Goal: Obtain resource: Obtain resource

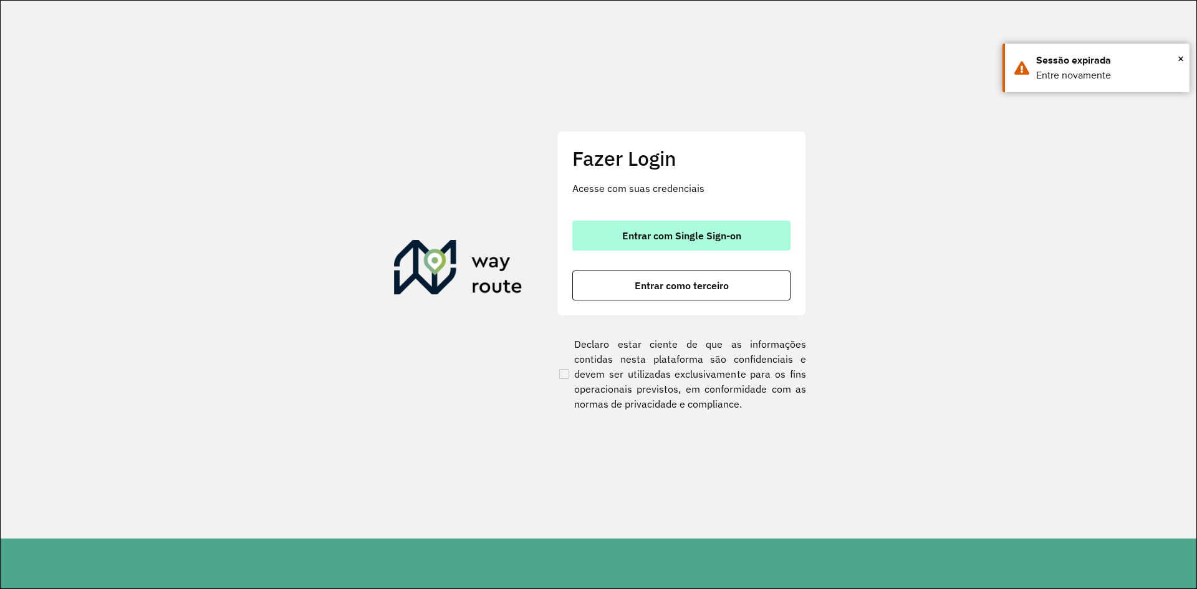
click at [641, 239] on span "Entrar com Single Sign-on" at bounding box center [681, 236] width 119 height 10
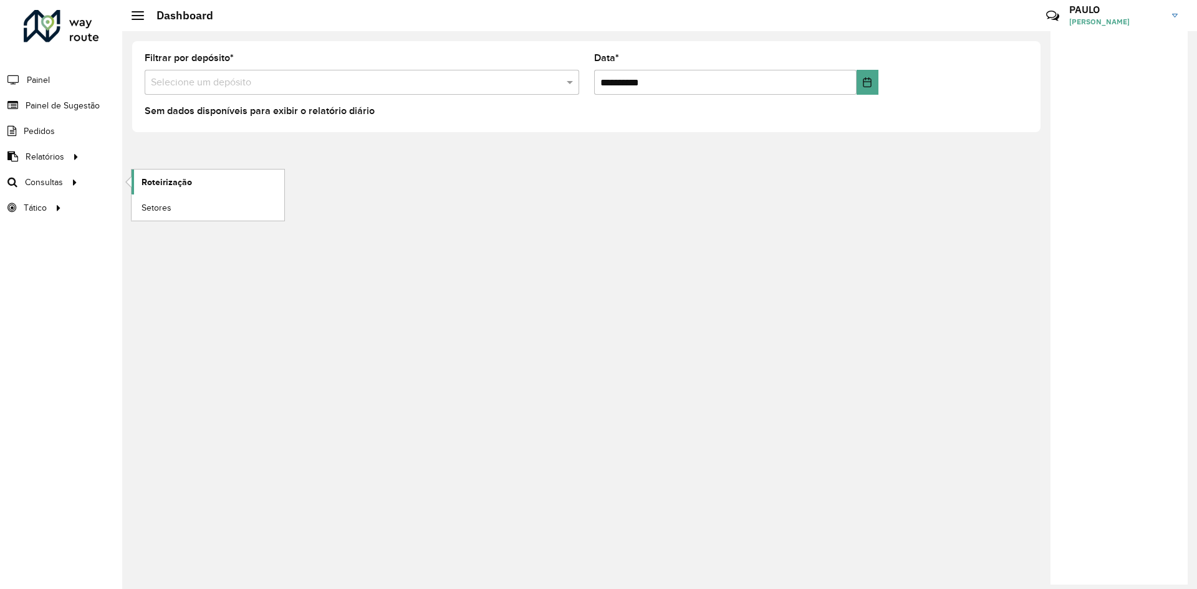
click at [161, 183] on span "Roteirização" at bounding box center [166, 182] width 50 height 13
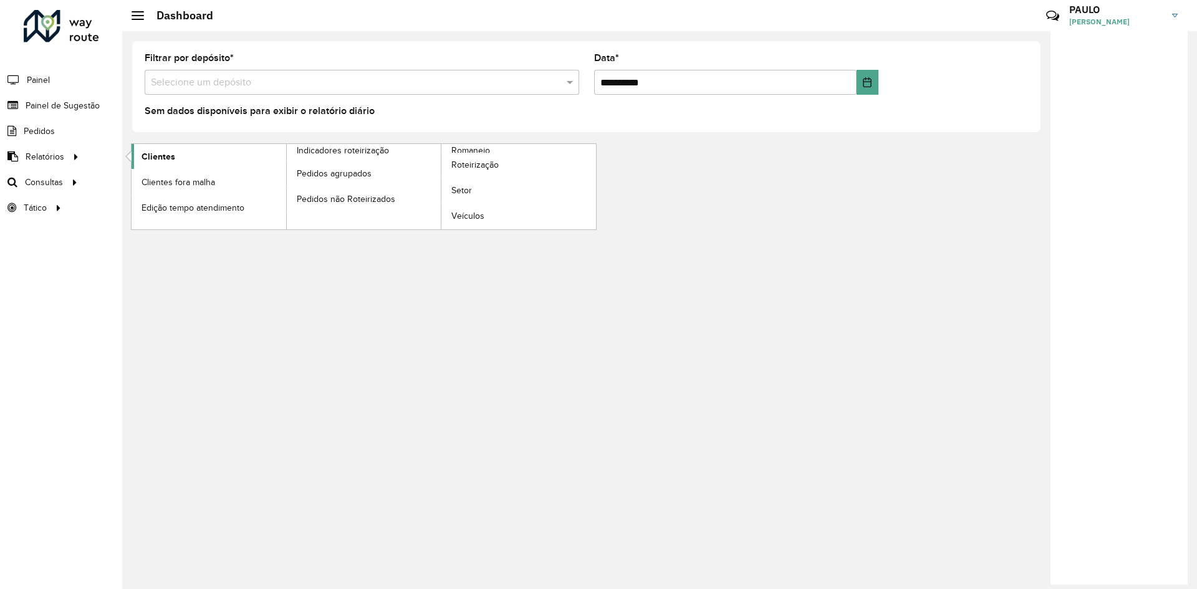
click at [153, 158] on span "Clientes" at bounding box center [158, 156] width 34 height 13
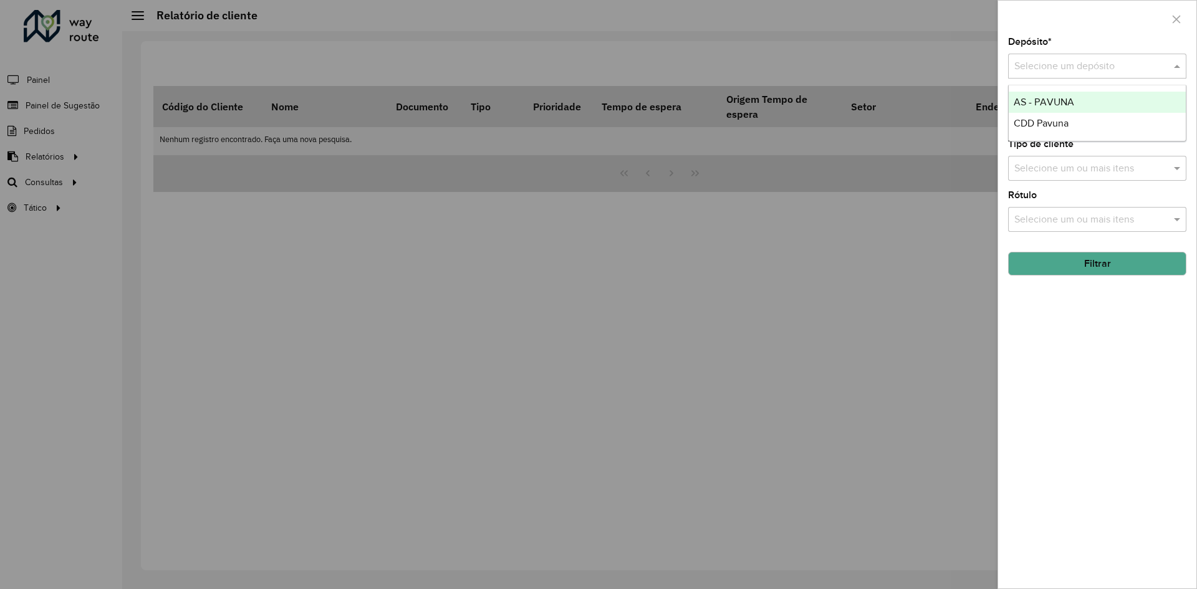
click at [1179, 68] on span at bounding box center [1178, 66] width 16 height 15
click at [1043, 118] on span "CDD Pavuna" at bounding box center [1040, 123] width 55 height 11
click at [1178, 19] on icon "button" at bounding box center [1176, 19] width 10 height 10
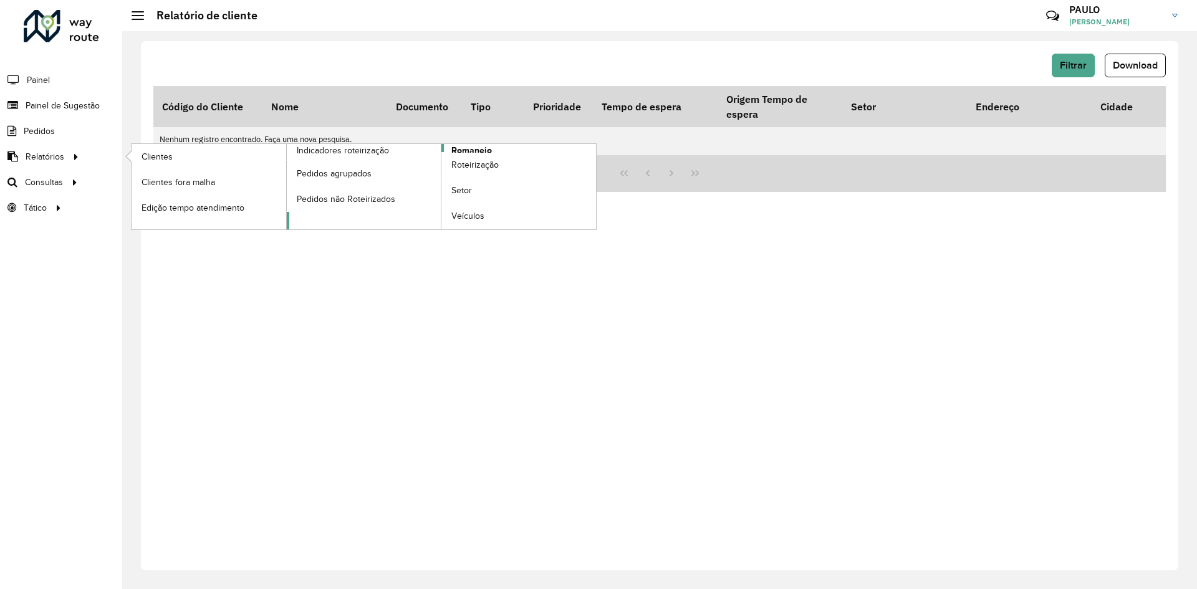
click at [455, 149] on span "Romaneio" at bounding box center [471, 150] width 41 height 13
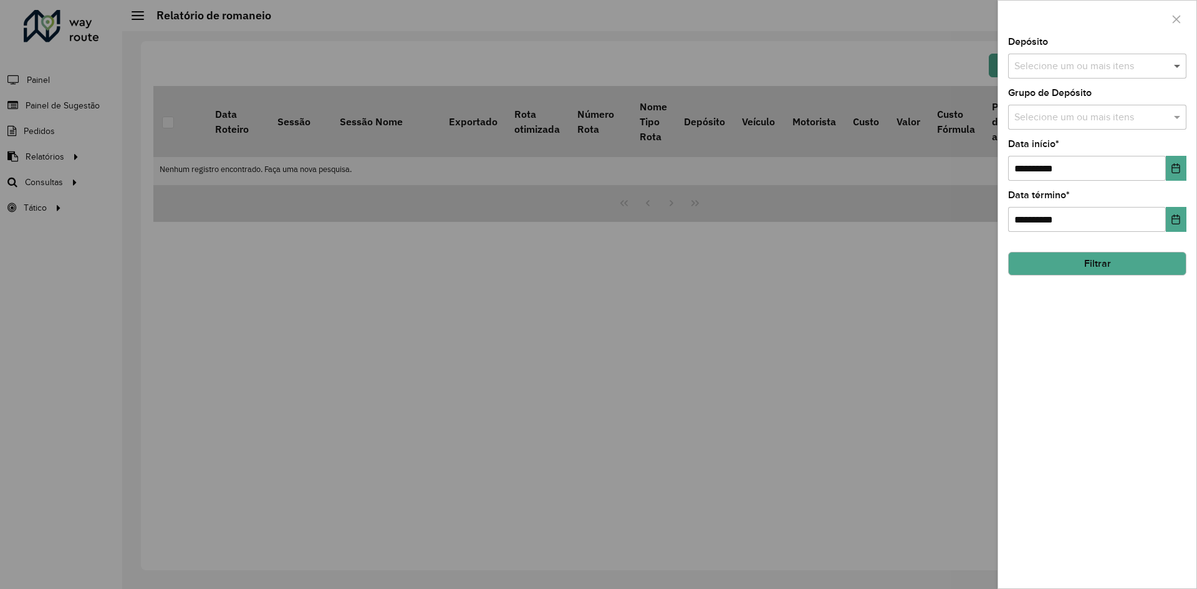
click at [1179, 70] on span at bounding box center [1178, 66] width 16 height 15
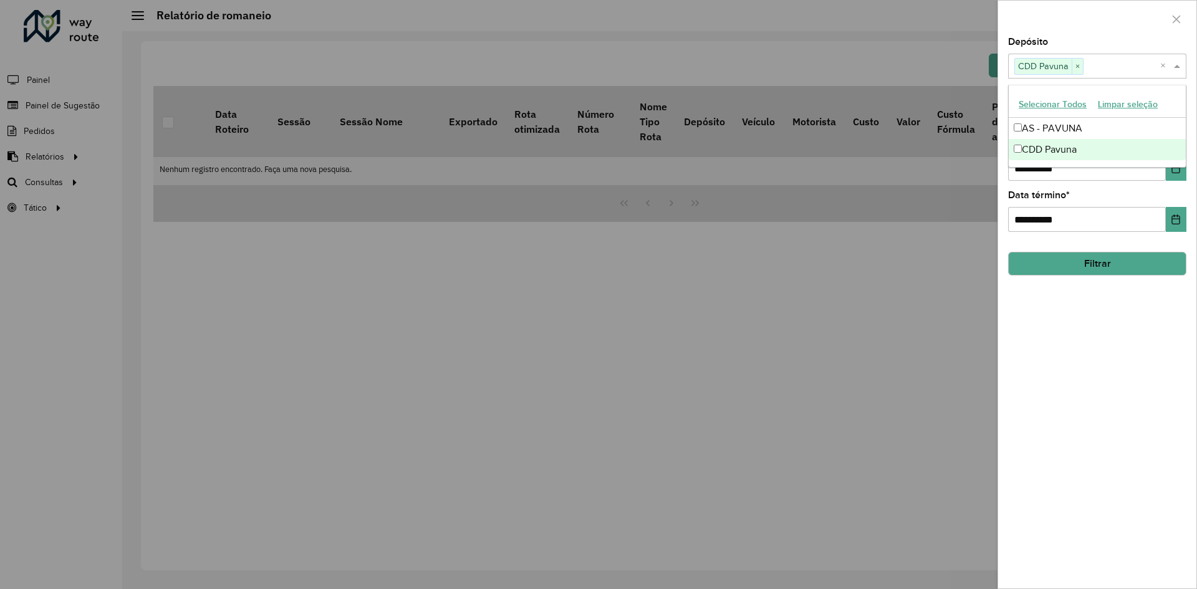
click at [1086, 307] on div "**********" at bounding box center [1097, 312] width 198 height 551
click at [1177, 165] on icon "Choose Date" at bounding box center [1175, 168] width 10 height 10
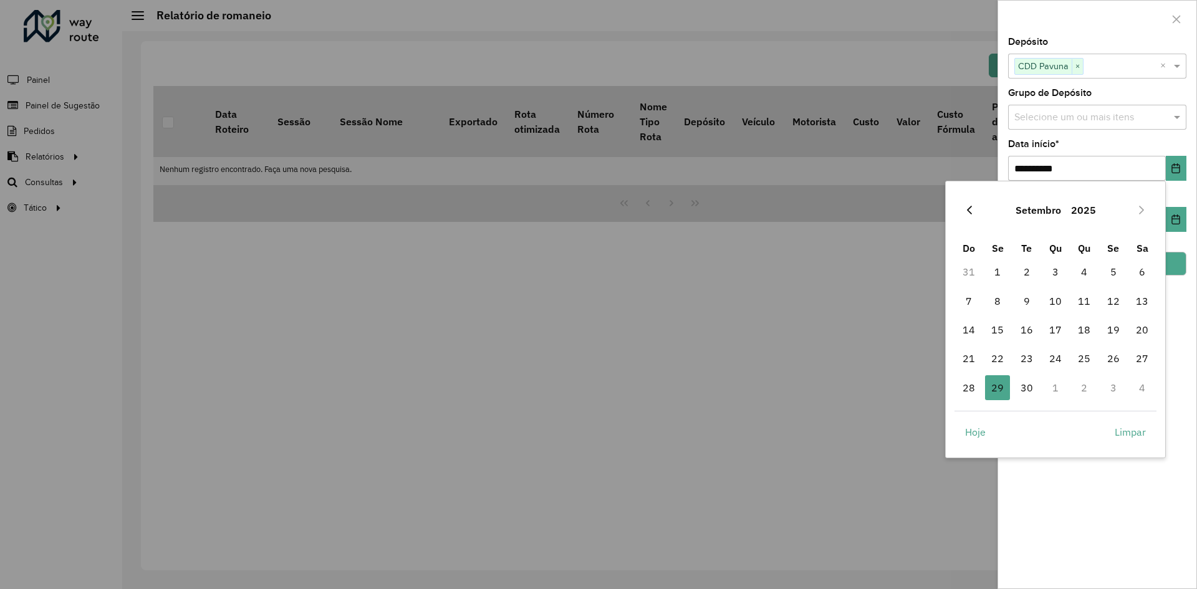
click at [968, 209] on icon "Previous Month" at bounding box center [969, 210] width 5 height 9
click at [1140, 211] on icon "Next Month" at bounding box center [1141, 210] width 10 height 10
click at [1109, 266] on span "1" at bounding box center [1113, 271] width 25 height 25
type input "**********"
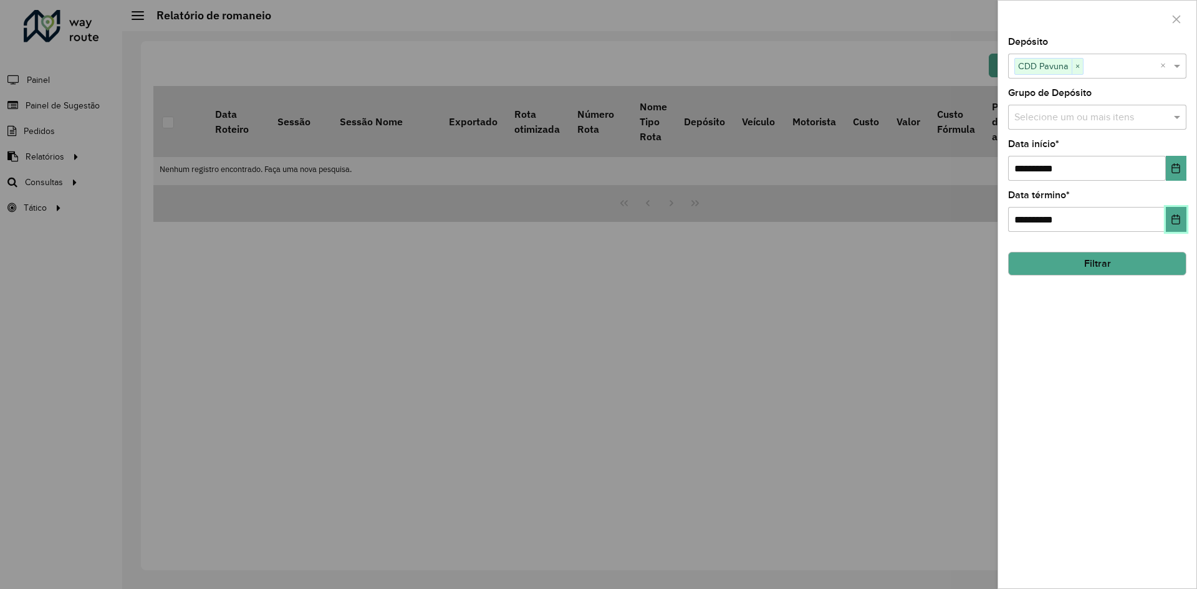
click at [1169, 223] on button "Choose Date" at bounding box center [1175, 219] width 21 height 25
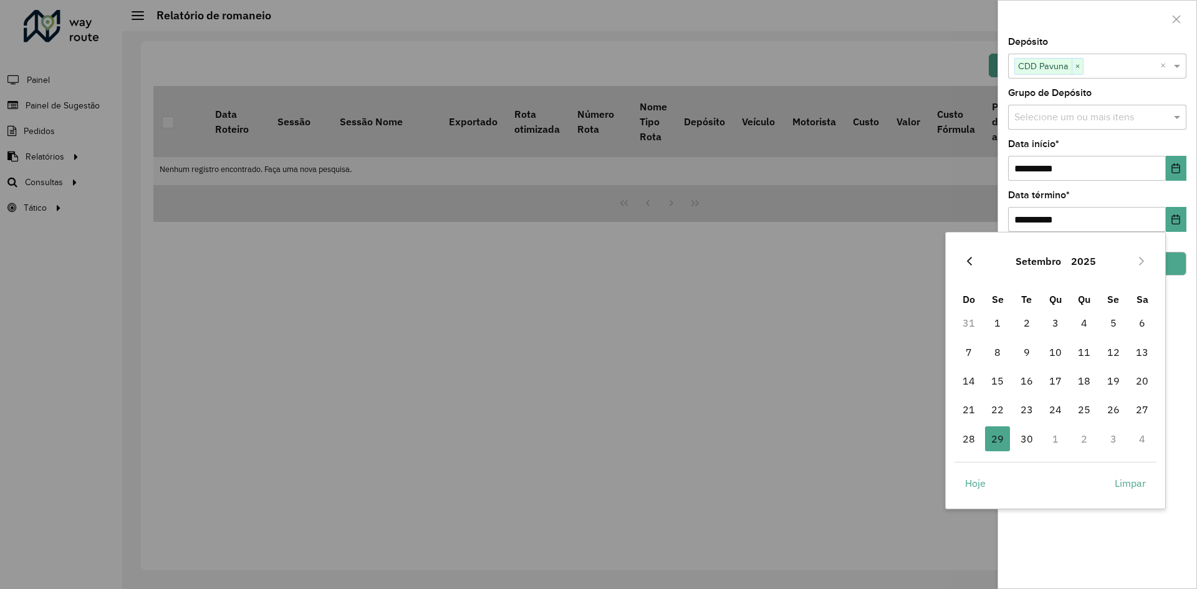
click at [975, 264] on button "Previous Month" at bounding box center [969, 261] width 20 height 20
click at [967, 469] on span "31" at bounding box center [968, 467] width 25 height 25
type input "**********"
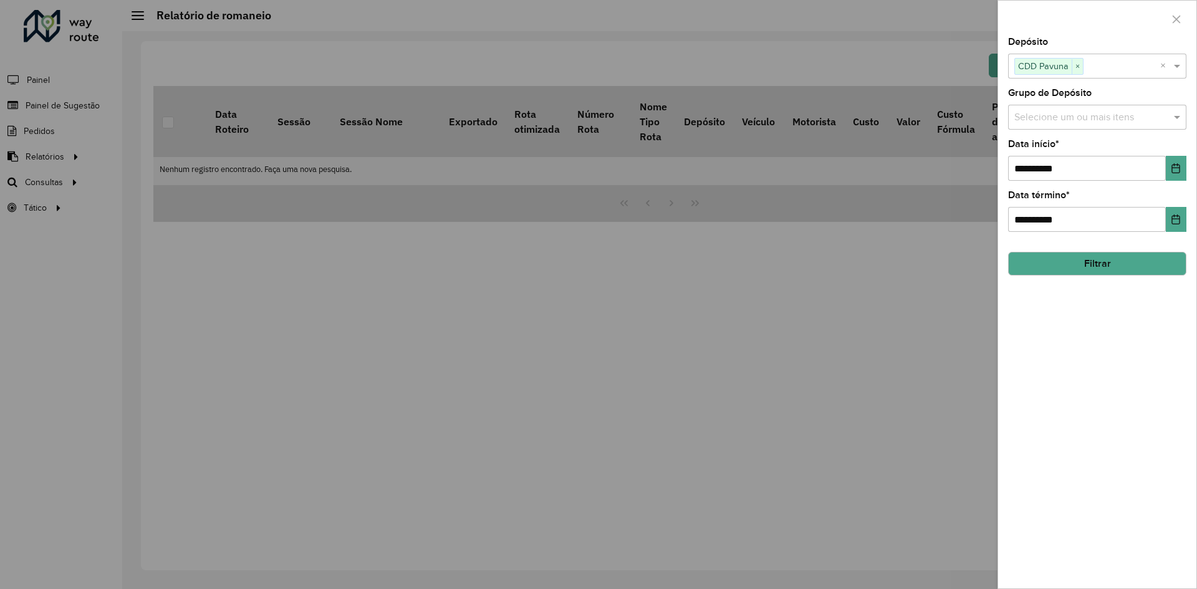
click at [1088, 265] on button "Filtrar" at bounding box center [1097, 264] width 178 height 24
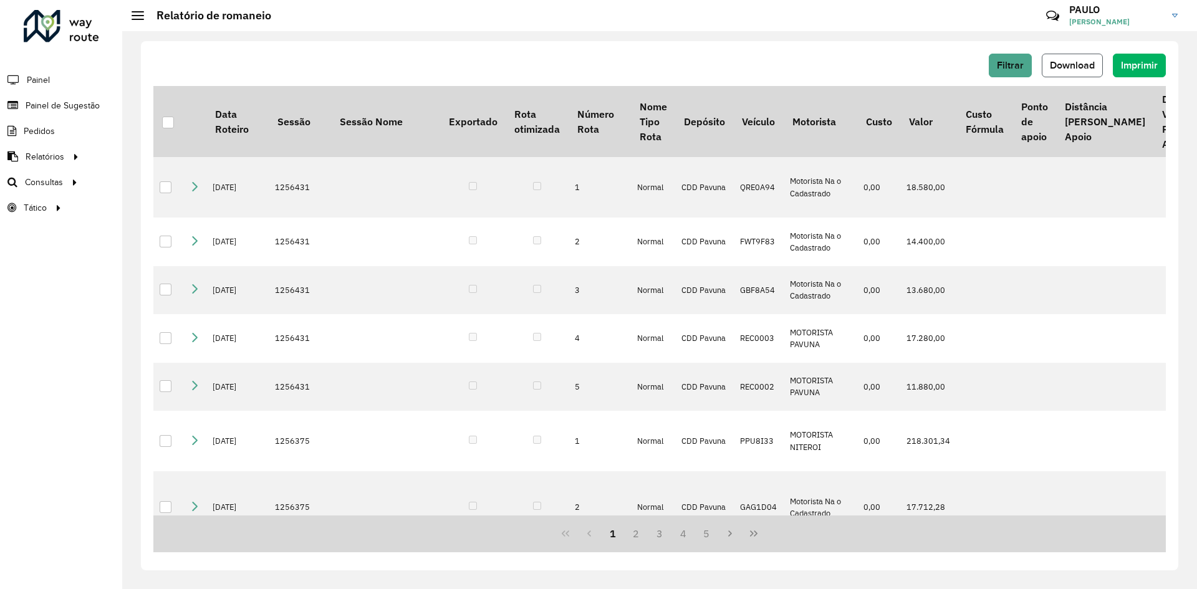
click at [1061, 62] on span "Download" at bounding box center [1071, 65] width 45 height 11
click at [1014, 62] on span "Filtrar" at bounding box center [1010, 65] width 27 height 11
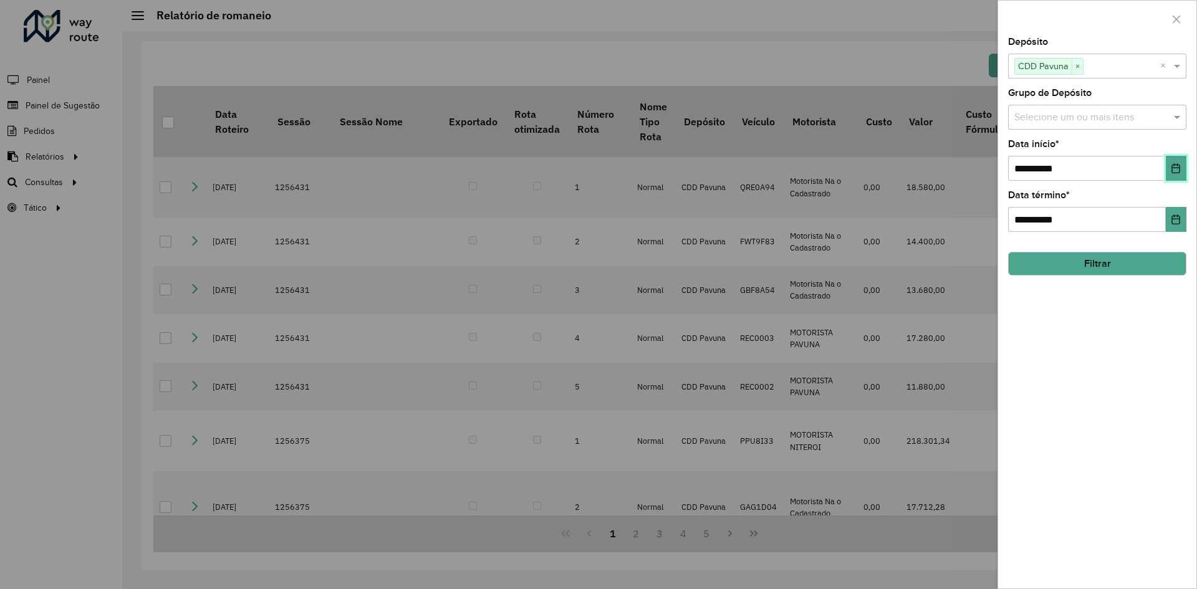
click at [1175, 168] on icon "Choose Date" at bounding box center [1176, 168] width 8 height 10
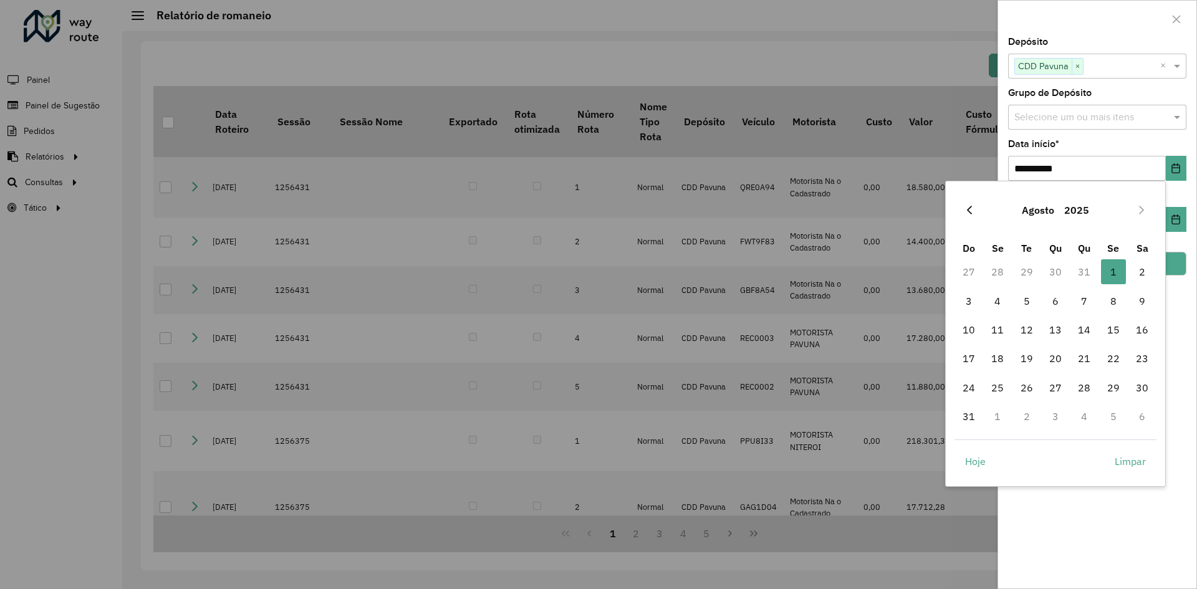
click at [970, 206] on icon "Previous Month" at bounding box center [969, 210] width 10 height 10
click at [965, 214] on icon "Previous Month" at bounding box center [969, 210] width 10 height 10
click at [975, 270] on span "1" at bounding box center [968, 271] width 25 height 25
type input "**********"
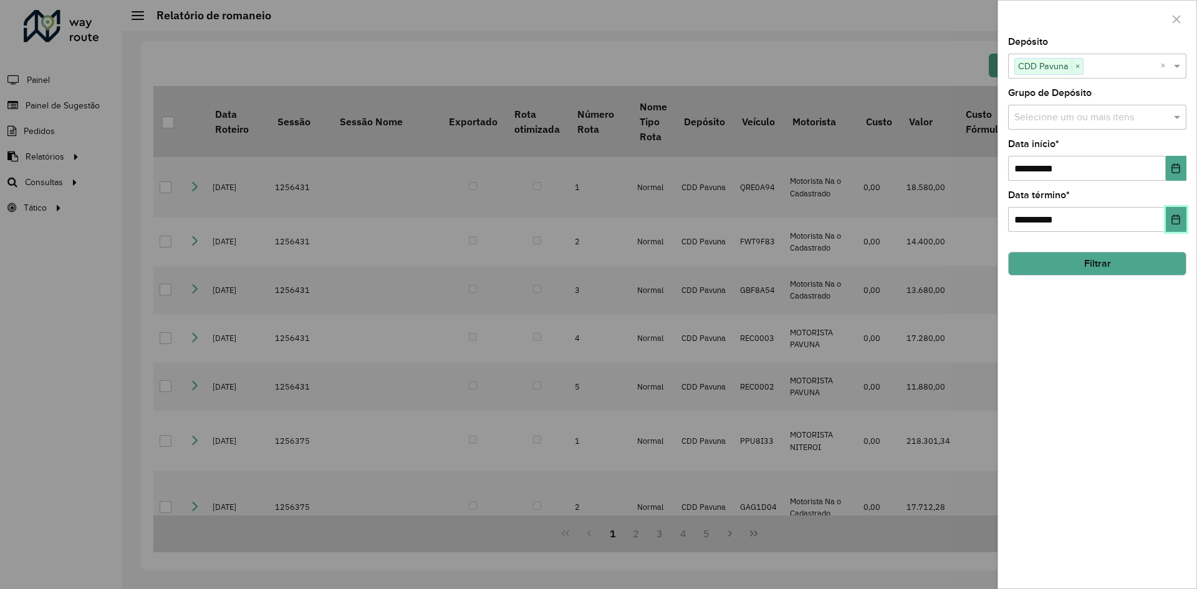
click at [1180, 221] on icon "Choose Date" at bounding box center [1176, 219] width 8 height 10
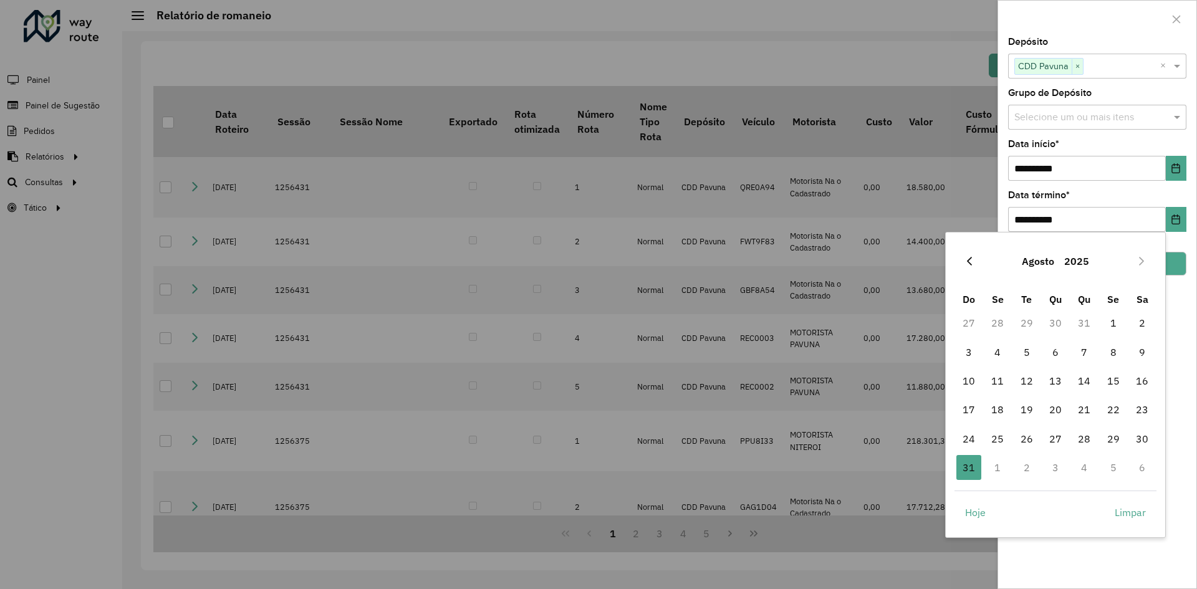
click at [970, 263] on icon "Previous Month" at bounding box center [969, 261] width 10 height 10
click at [1001, 437] on span "30" at bounding box center [997, 438] width 25 height 25
type input "**********"
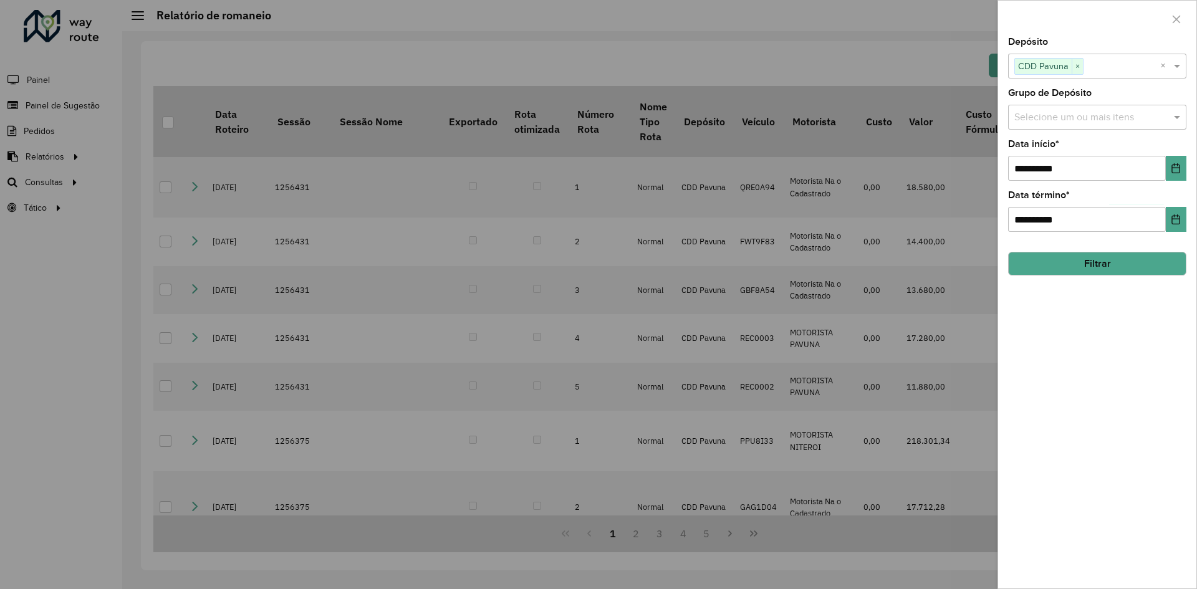
click at [1061, 269] on button "Filtrar" at bounding box center [1097, 264] width 178 height 24
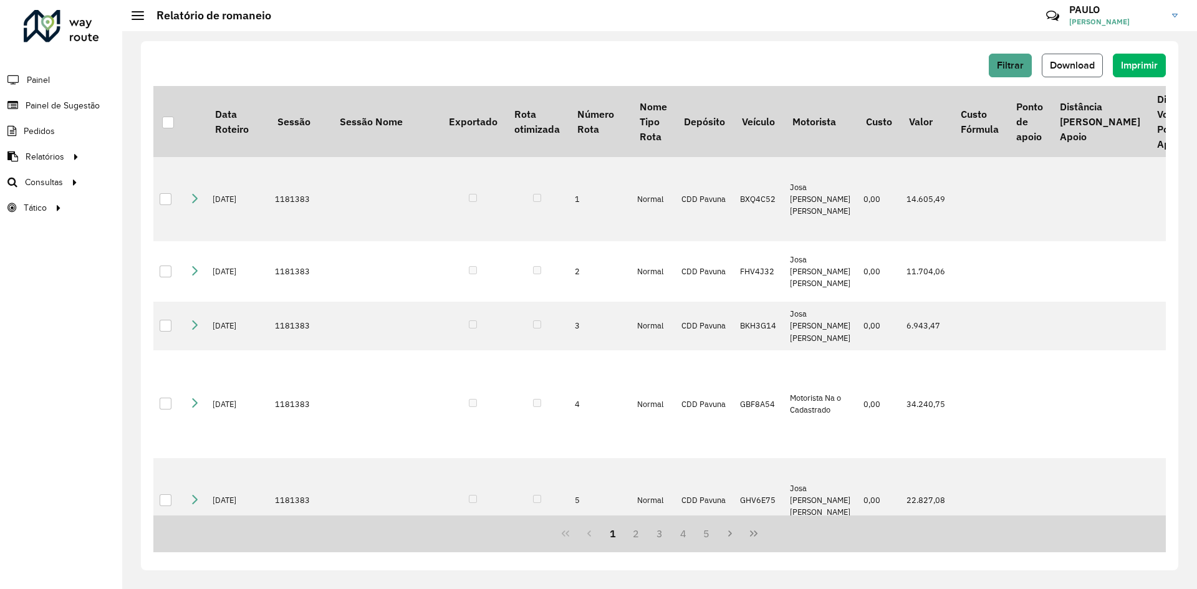
click at [1077, 65] on span "Download" at bounding box center [1071, 65] width 45 height 11
click at [1009, 70] on span "Filtrar" at bounding box center [1010, 65] width 27 height 11
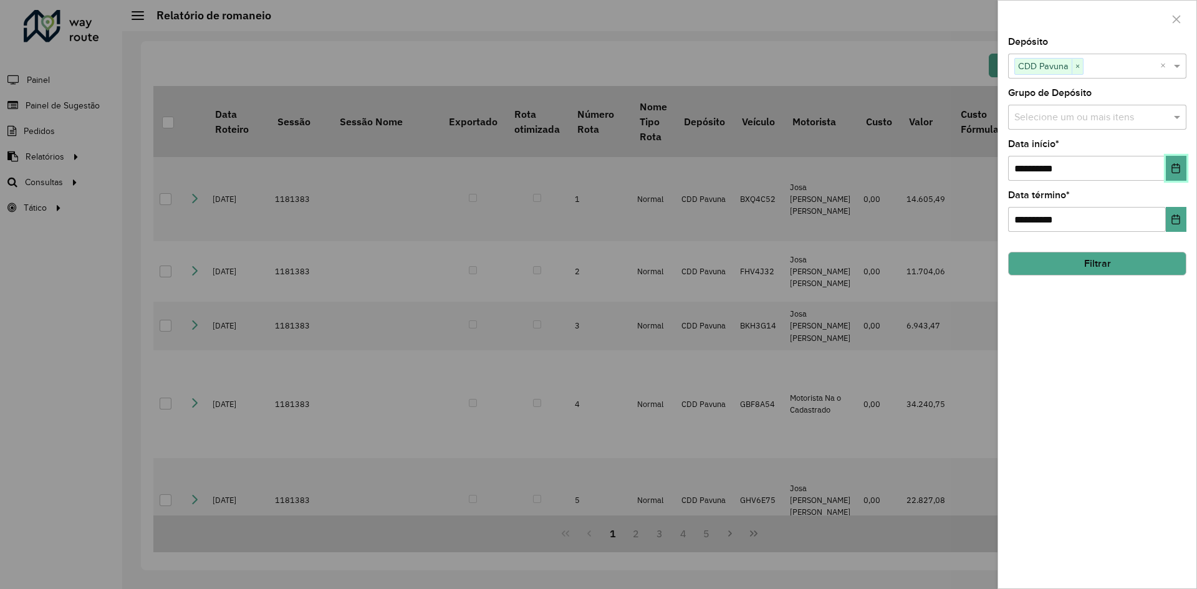
click at [1173, 171] on icon "Choose Date" at bounding box center [1175, 168] width 10 height 10
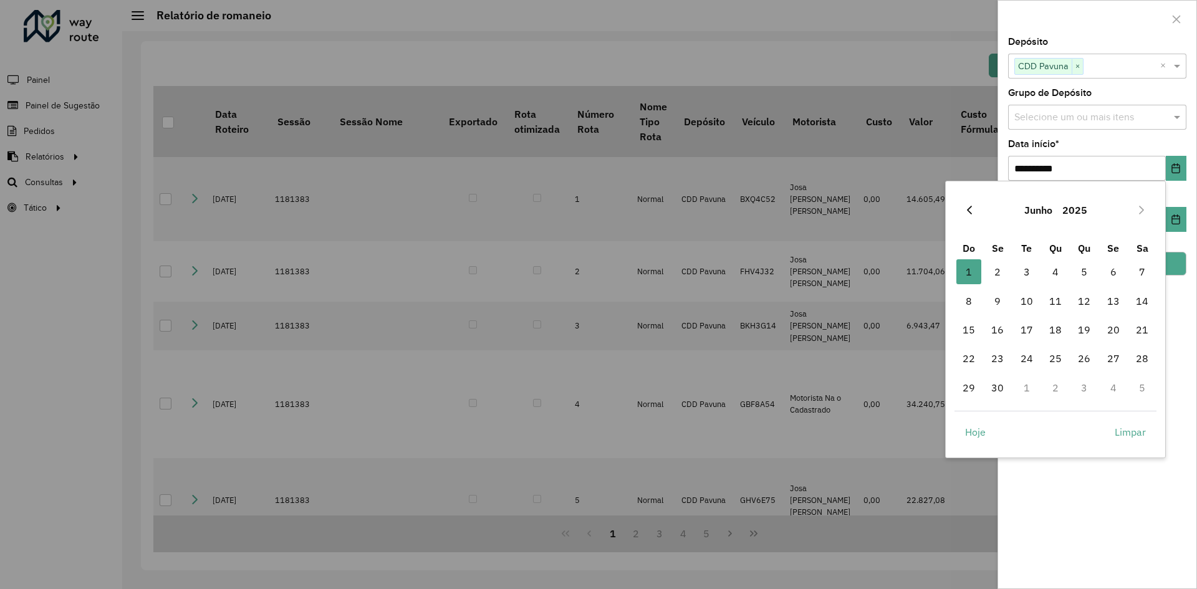
click at [965, 209] on icon "Previous Month" at bounding box center [969, 210] width 10 height 10
click at [1080, 271] on span "1" at bounding box center [1083, 271] width 25 height 25
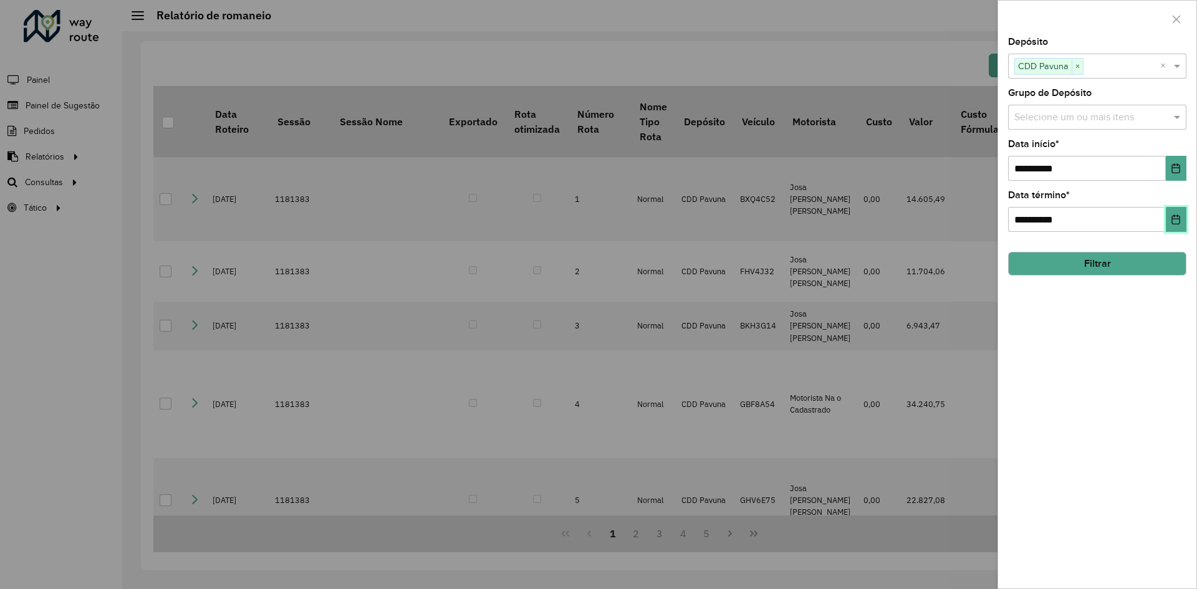
click at [1172, 215] on icon "Choose Date" at bounding box center [1175, 219] width 10 height 10
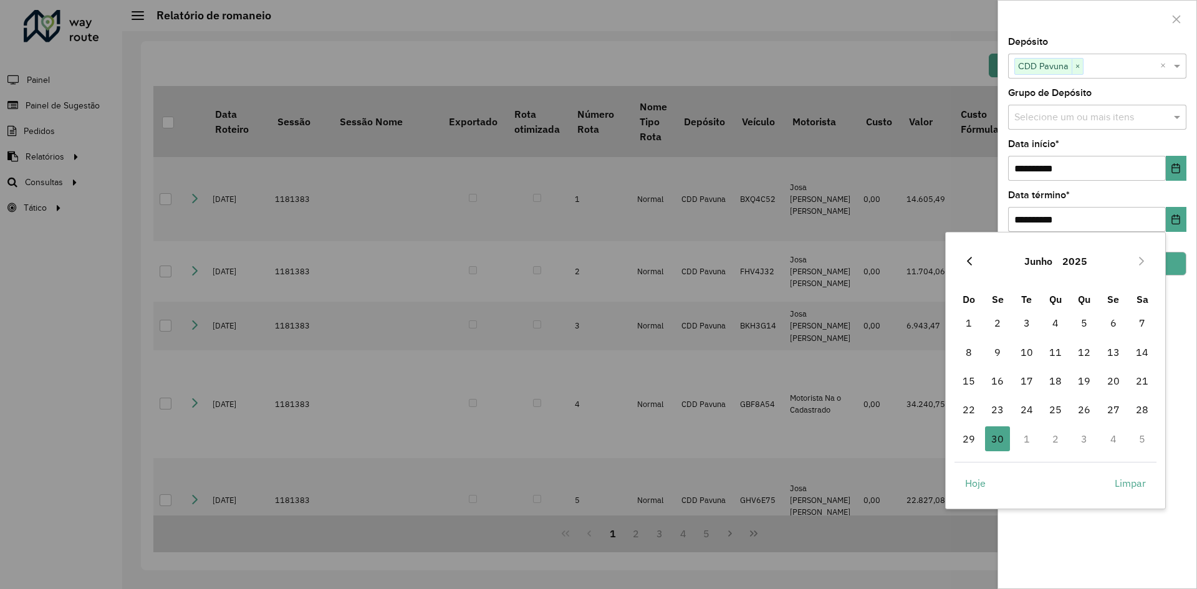
click at [969, 262] on icon "Previous Month" at bounding box center [969, 261] width 10 height 10
click at [1139, 437] on span "31" at bounding box center [1141, 438] width 25 height 25
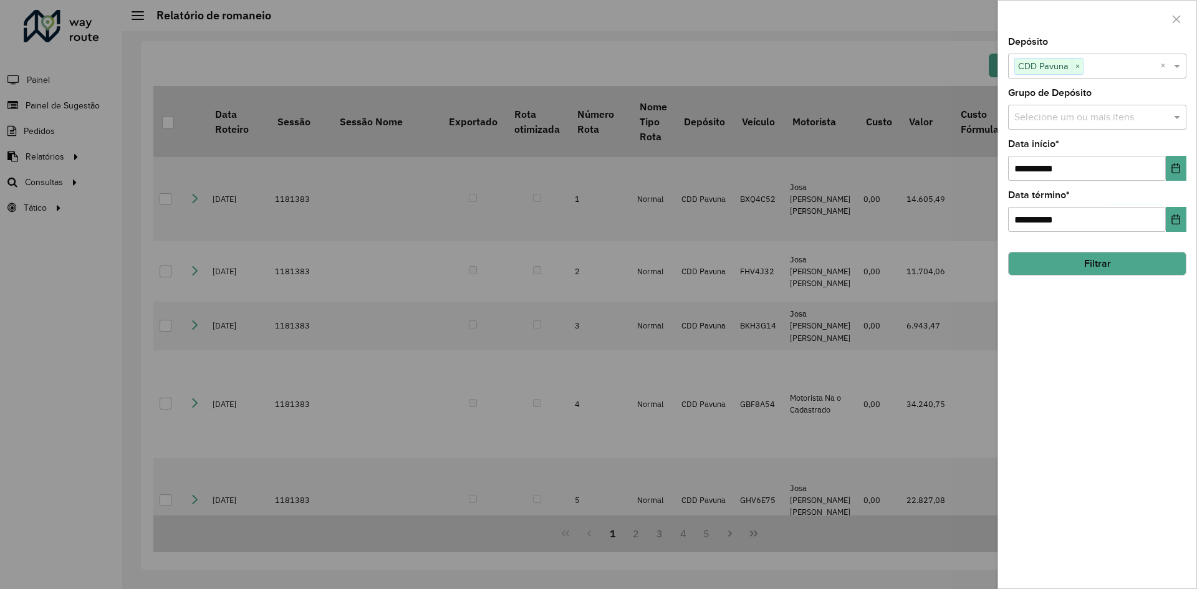
click at [1111, 265] on button "Filtrar" at bounding box center [1097, 264] width 178 height 24
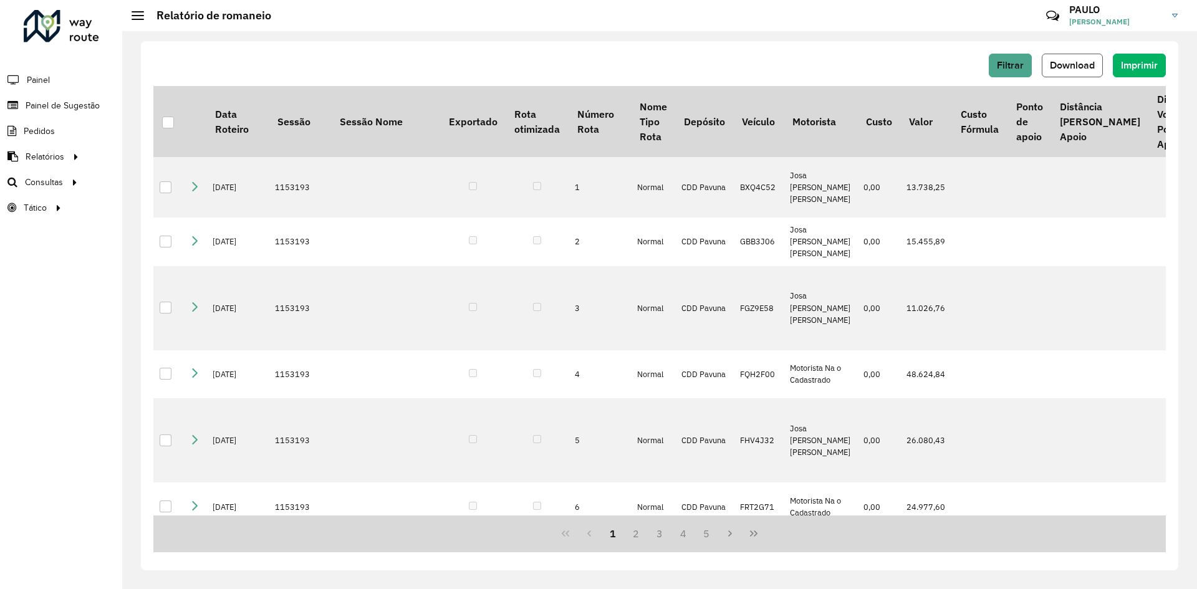
click at [1067, 69] on span "Download" at bounding box center [1071, 65] width 45 height 11
click at [1075, 65] on span "Download" at bounding box center [1071, 65] width 45 height 11
click at [1005, 69] on span "Filtrar" at bounding box center [1010, 65] width 27 height 11
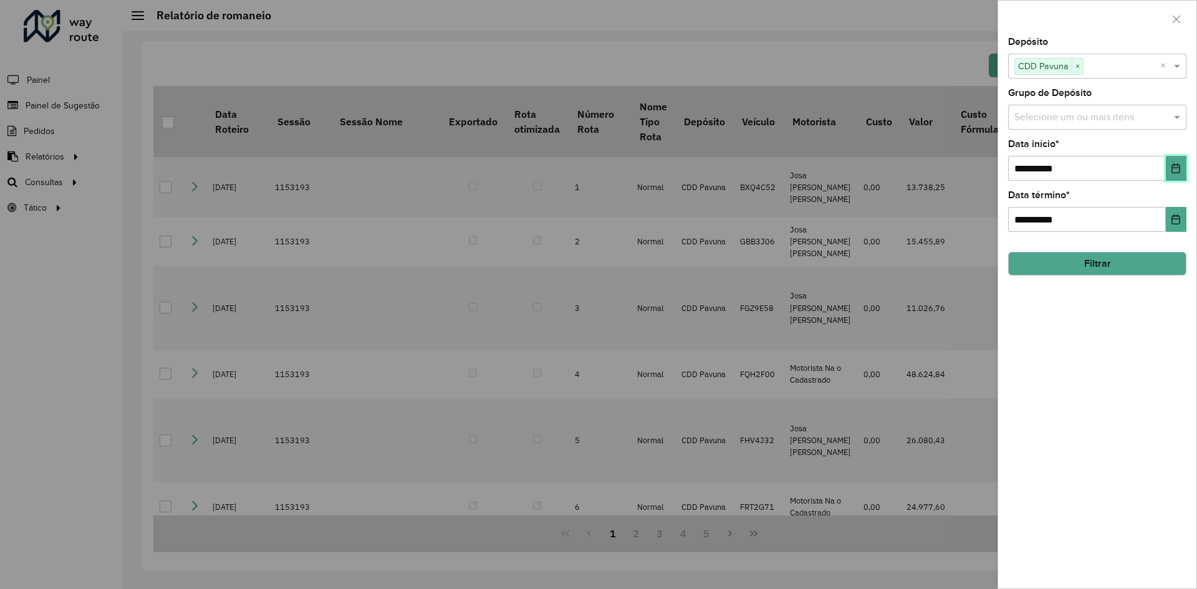
click at [1169, 169] on button "Choose Date" at bounding box center [1175, 168] width 21 height 25
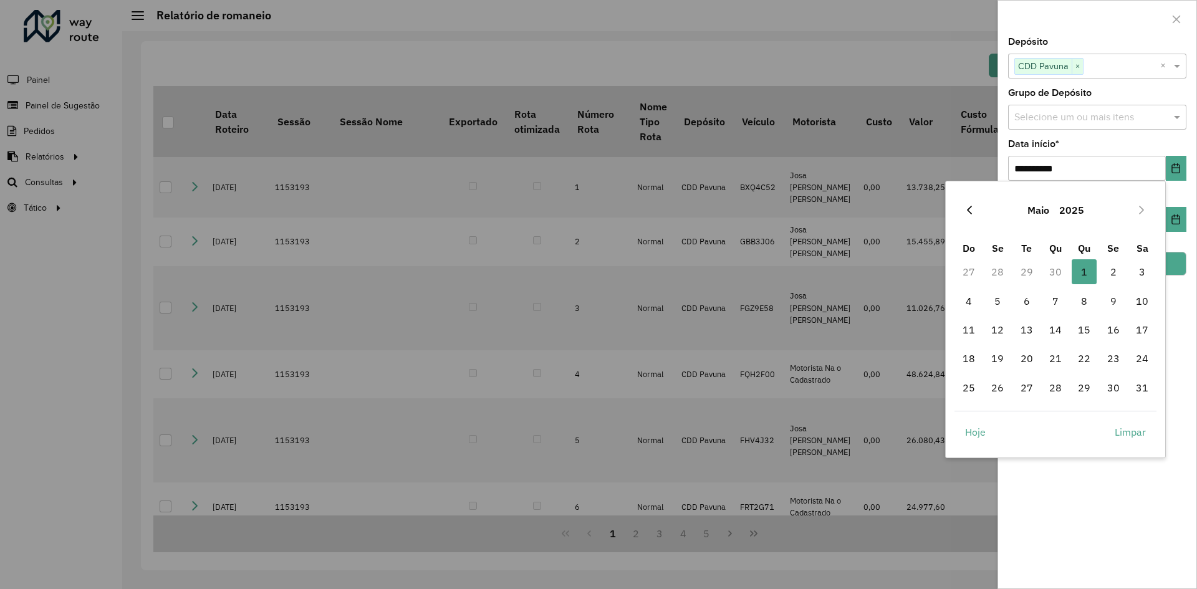
click at [968, 210] on icon "Previous Month" at bounding box center [969, 210] width 10 height 10
click at [1027, 273] on span "1" at bounding box center [1026, 271] width 25 height 25
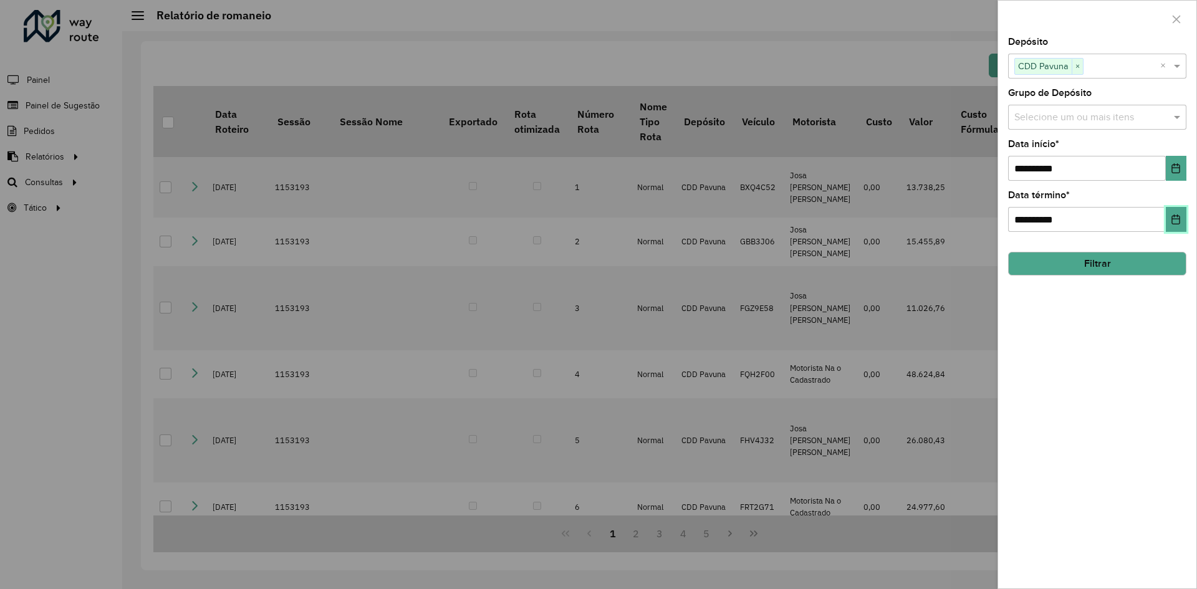
click at [1172, 218] on icon "Choose Date" at bounding box center [1176, 219] width 8 height 10
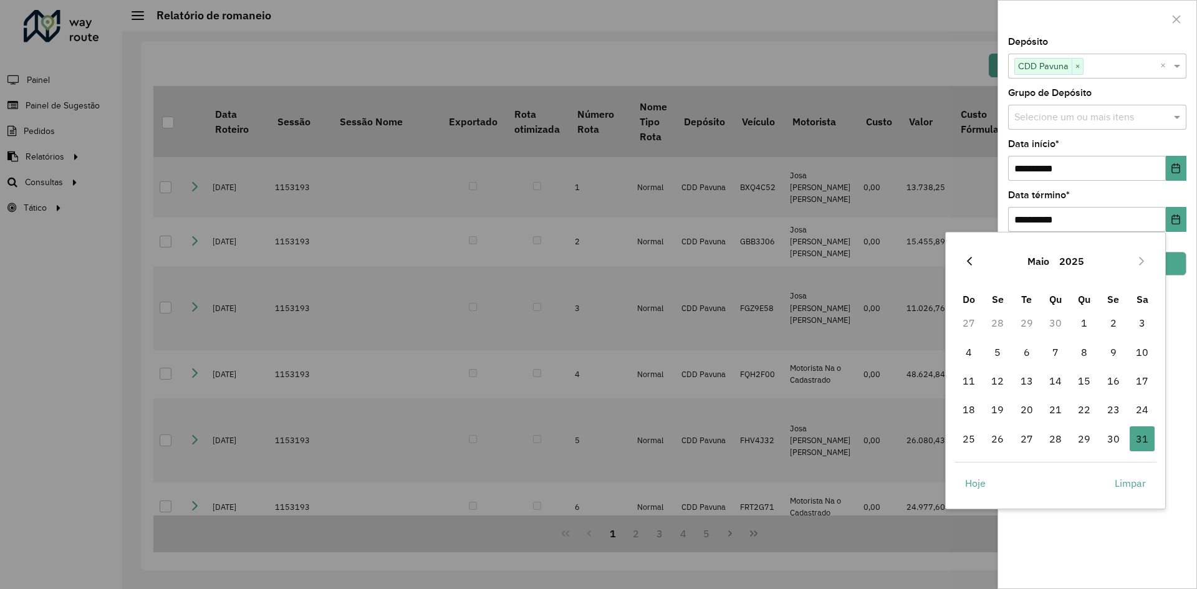
click at [969, 259] on icon "Previous Month" at bounding box center [969, 261] width 5 height 9
click at [1054, 437] on span "30" at bounding box center [1055, 438] width 25 height 25
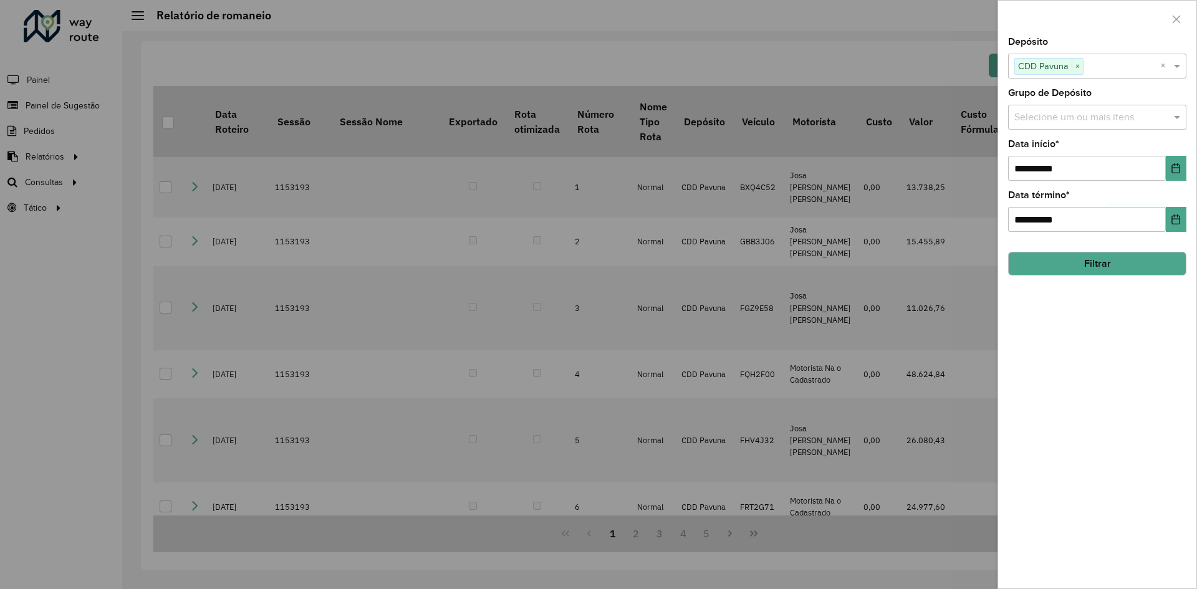
click at [1102, 265] on button "Filtrar" at bounding box center [1097, 264] width 178 height 24
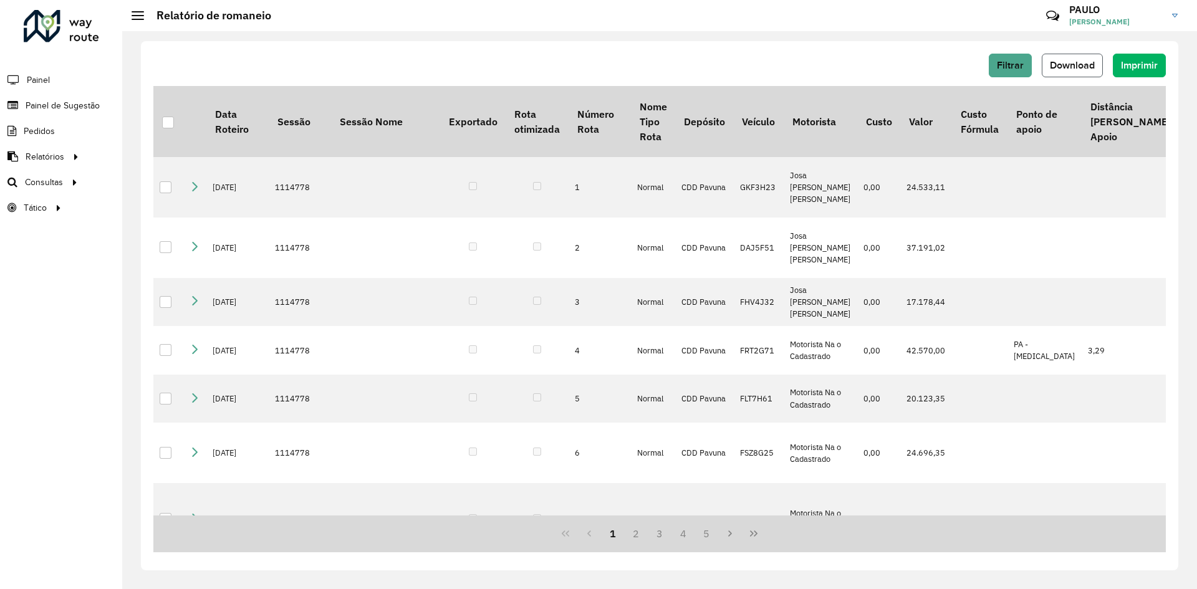
click at [1068, 66] on span "Download" at bounding box center [1071, 65] width 45 height 11
